Goal: Task Accomplishment & Management: Manage account settings

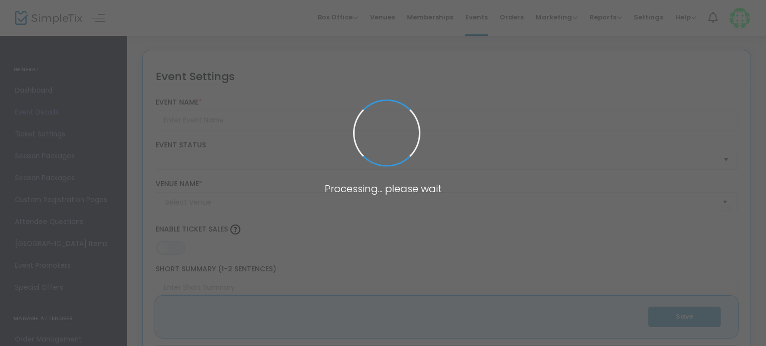
type input "High Holy Days 2025: [PERSON_NAME][GEOGRAPHIC_DATA]"
type textarea "Change This"
type input "Buy Tickets"
checkbox input "true"
type input "[PERSON_NAME][GEOGRAPHIC_DATA][PERSON_NAME]"
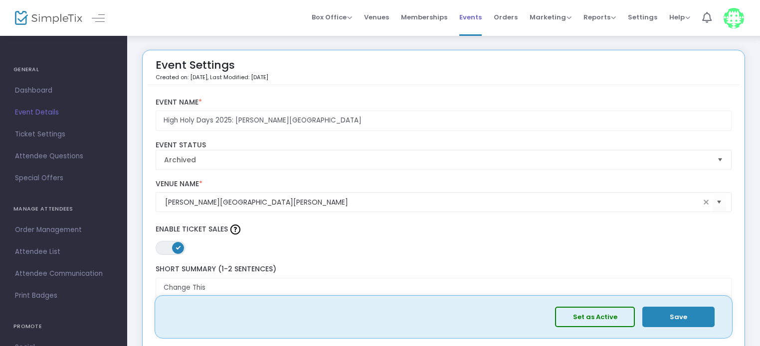
click at [460, 14] on li "Events" at bounding box center [470, 18] width 34 height 36
click at [465, 14] on span "Events" at bounding box center [470, 16] width 22 height 25
